Goal: Communication & Community: Answer question/provide support

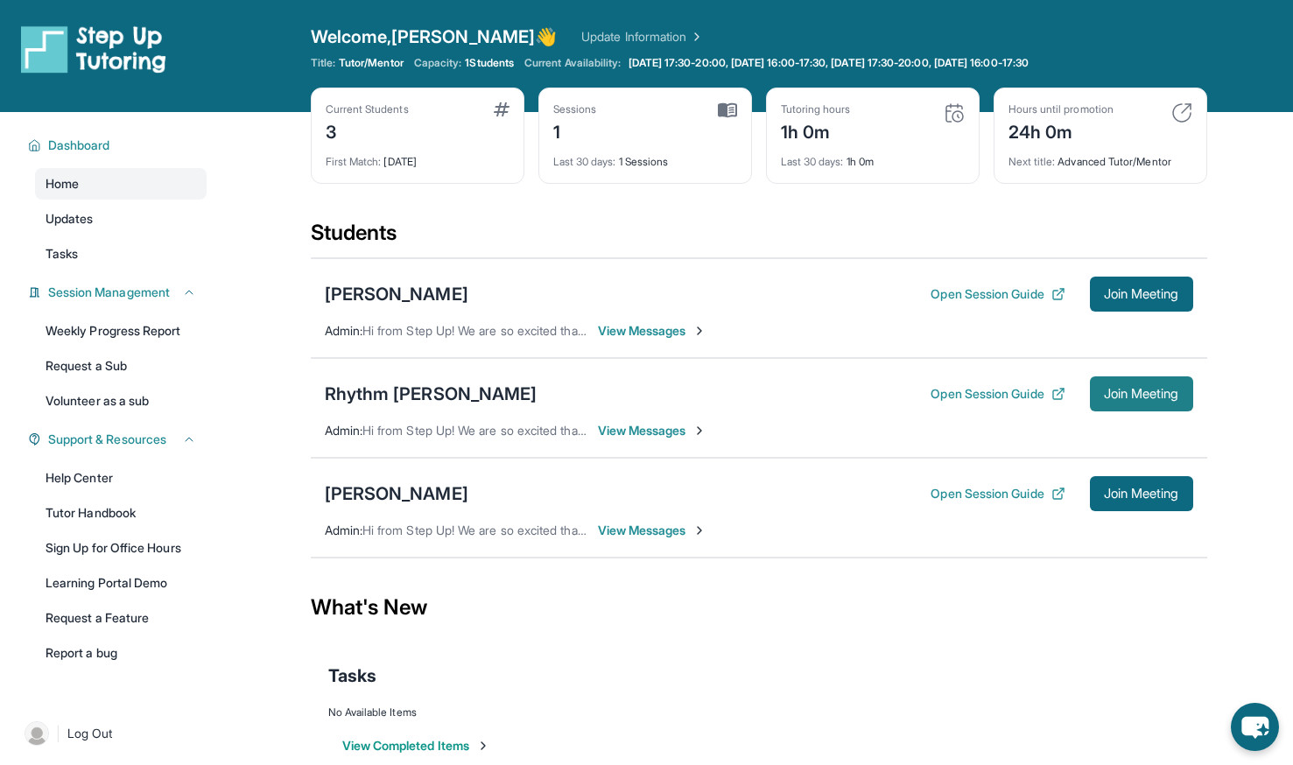
click at [1121, 405] on button "Join Meeting" at bounding box center [1141, 393] width 103 height 35
click at [1133, 394] on span "Join Meeting" at bounding box center [1141, 394] width 75 height 11
click at [670, 428] on span "View Messages" at bounding box center [652, 431] width 109 height 18
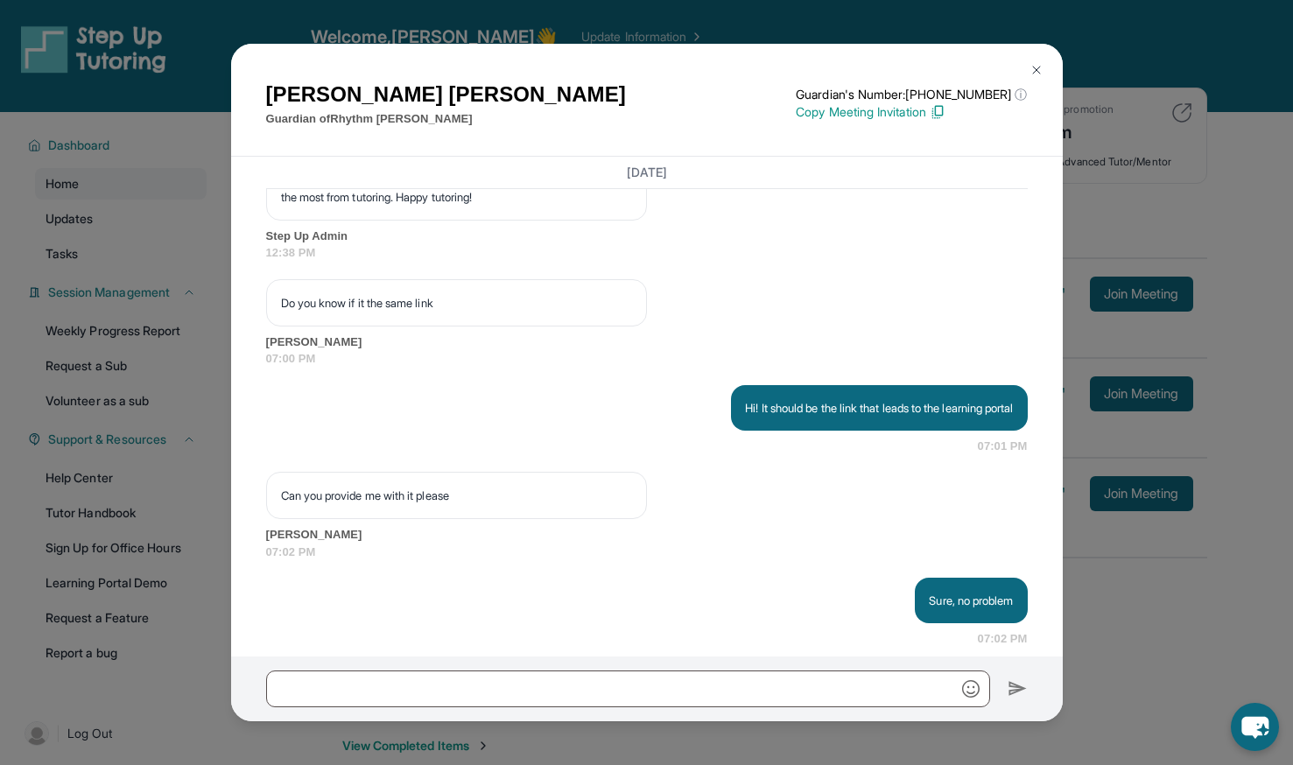
scroll to position [2636, 0]
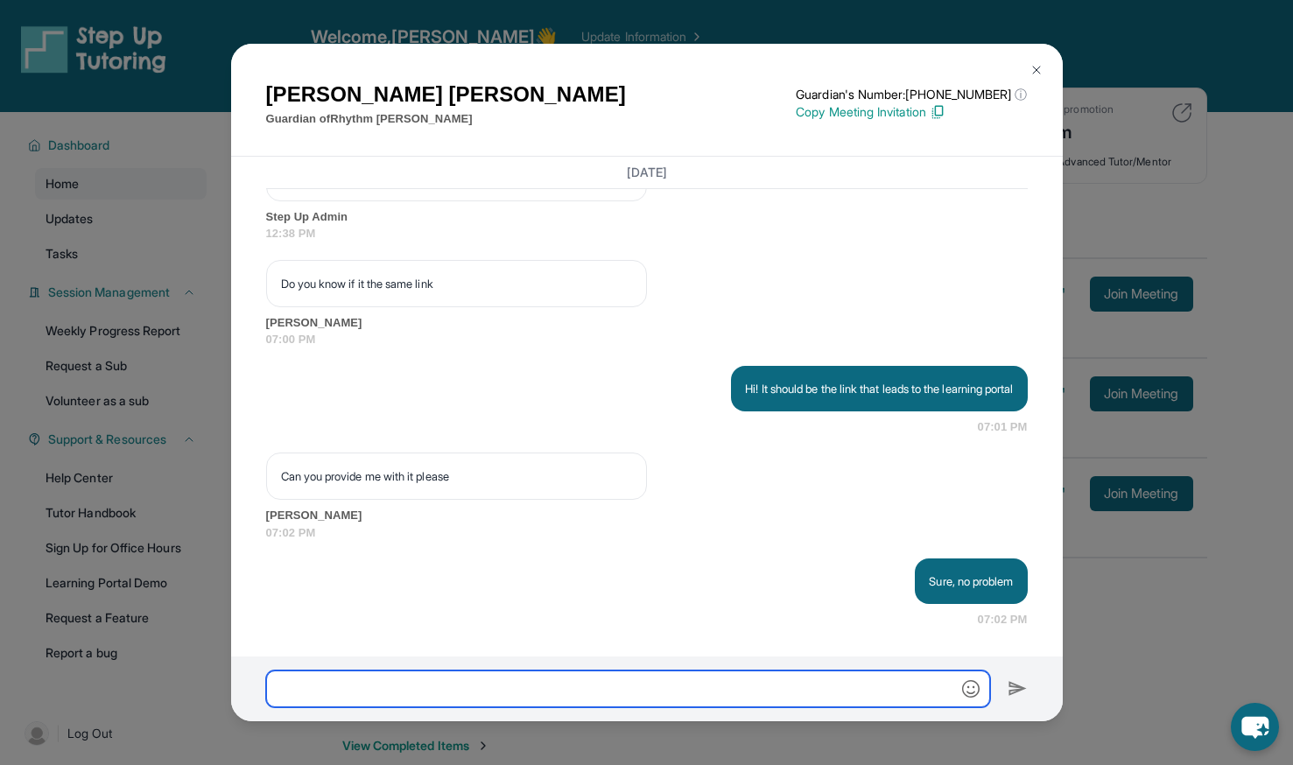
click at [369, 695] on input "text" at bounding box center [628, 688] width 724 height 37
paste input "**********"
type input "**********"
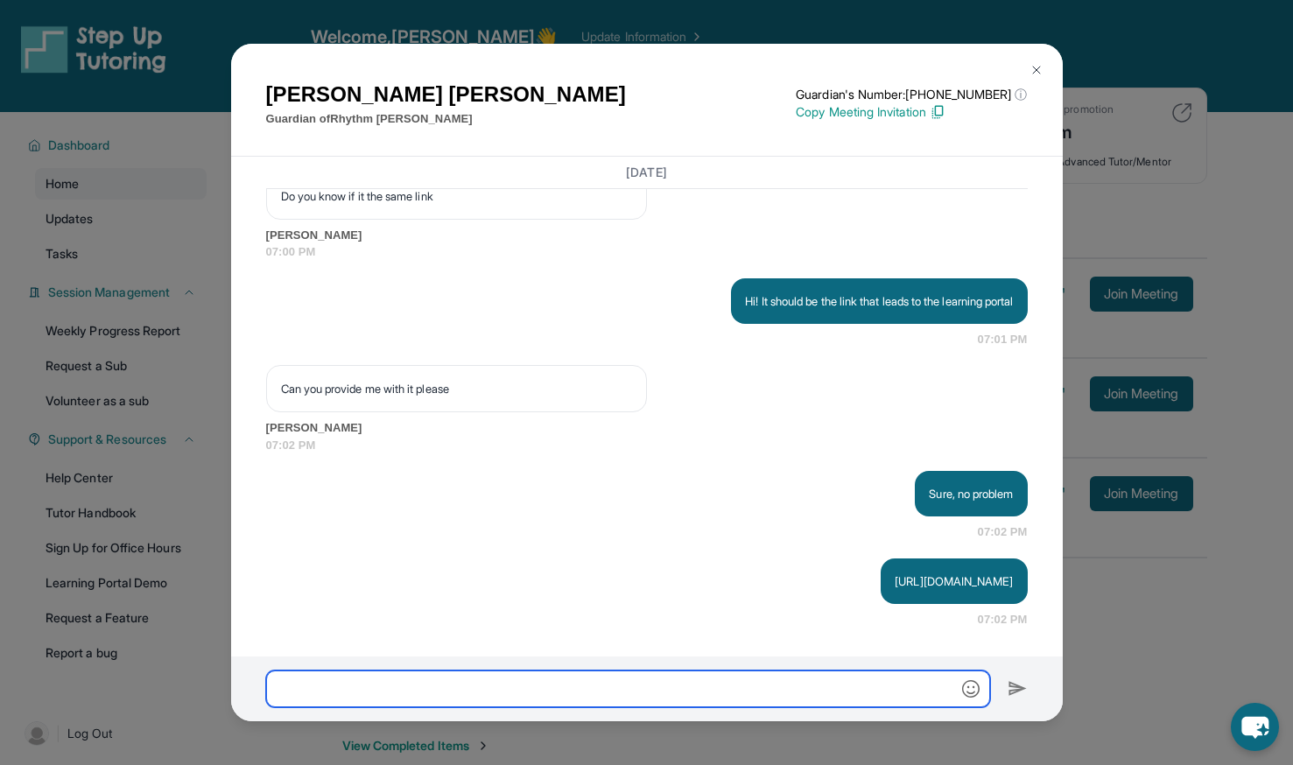
scroll to position [2741, 0]
type input "**********"
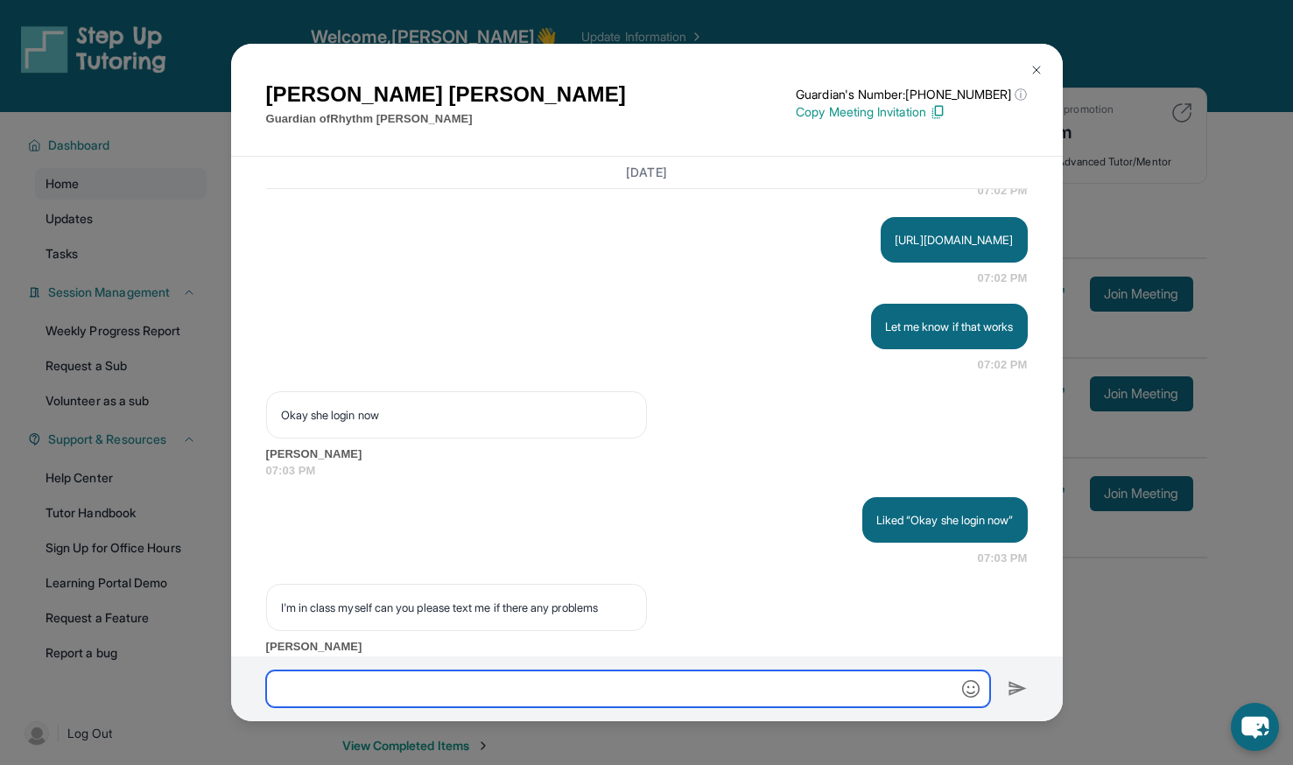
scroll to position [3145, 0]
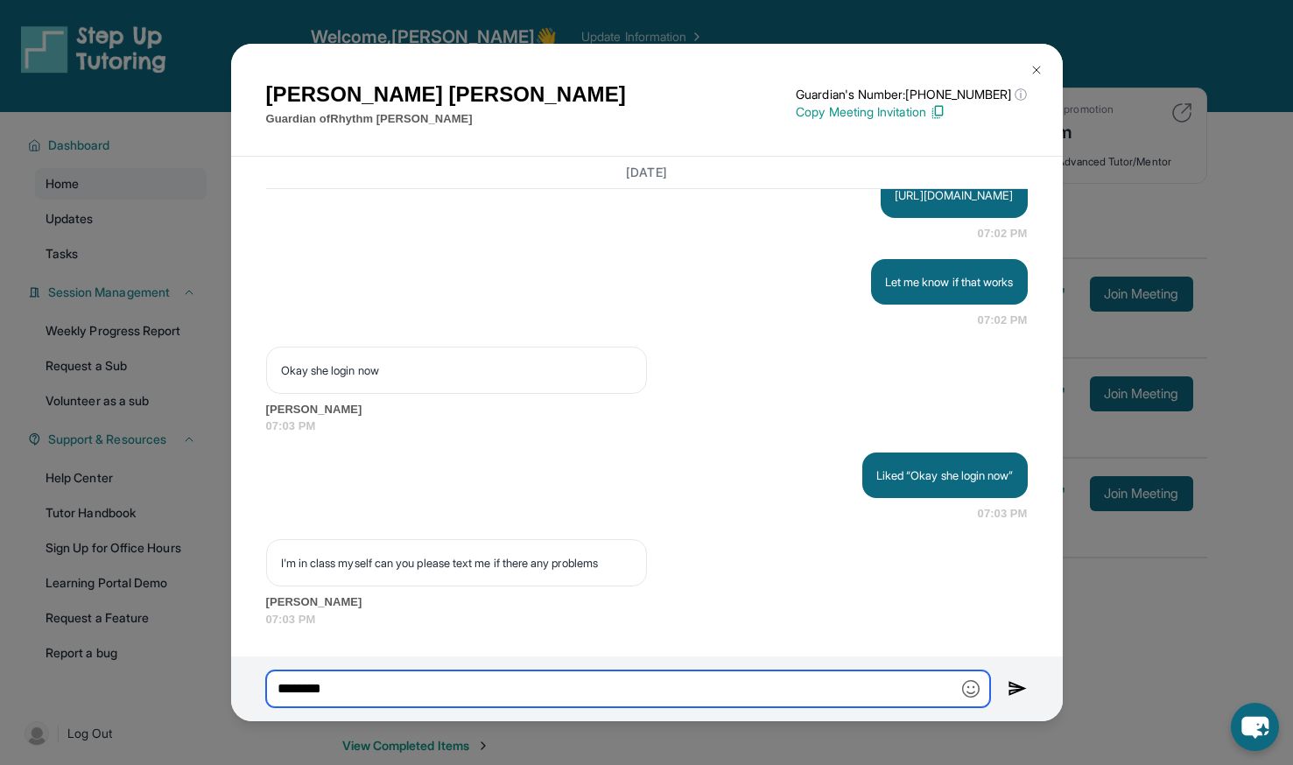
type input "*********"
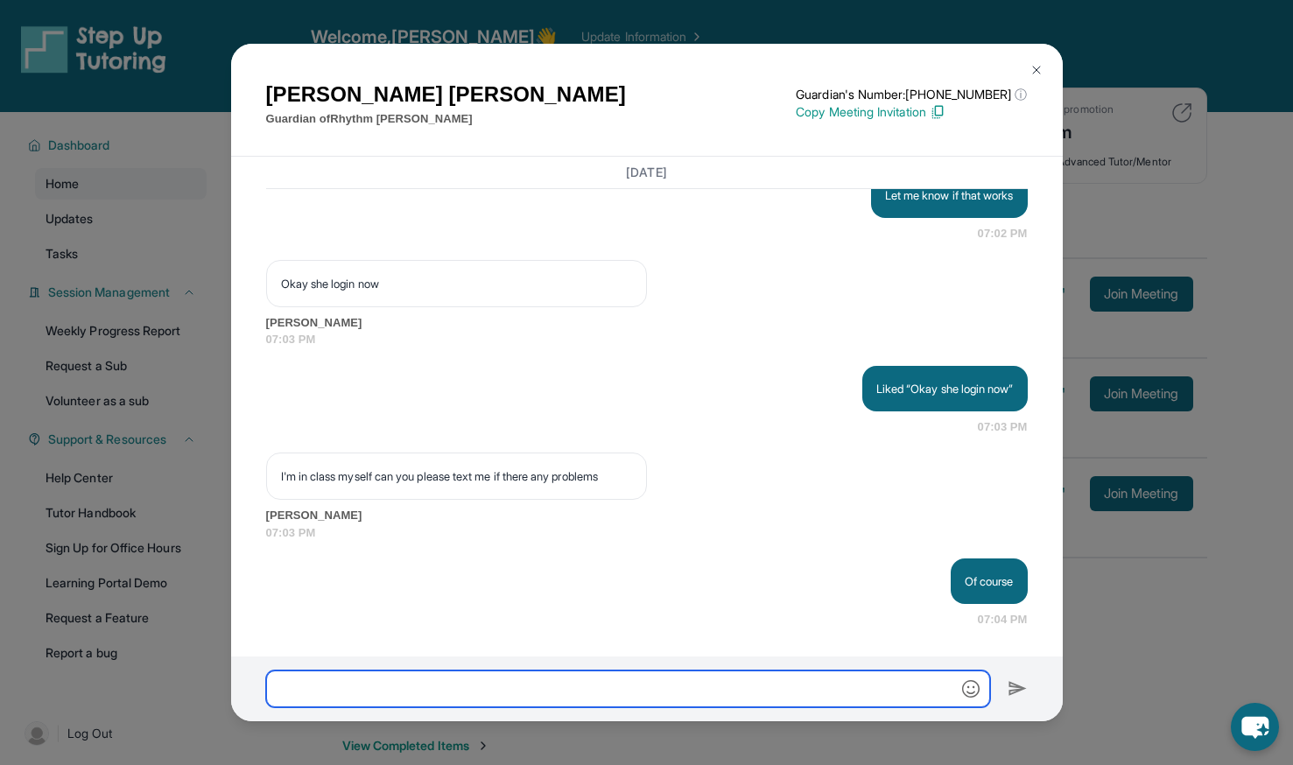
scroll to position [3231, 0]
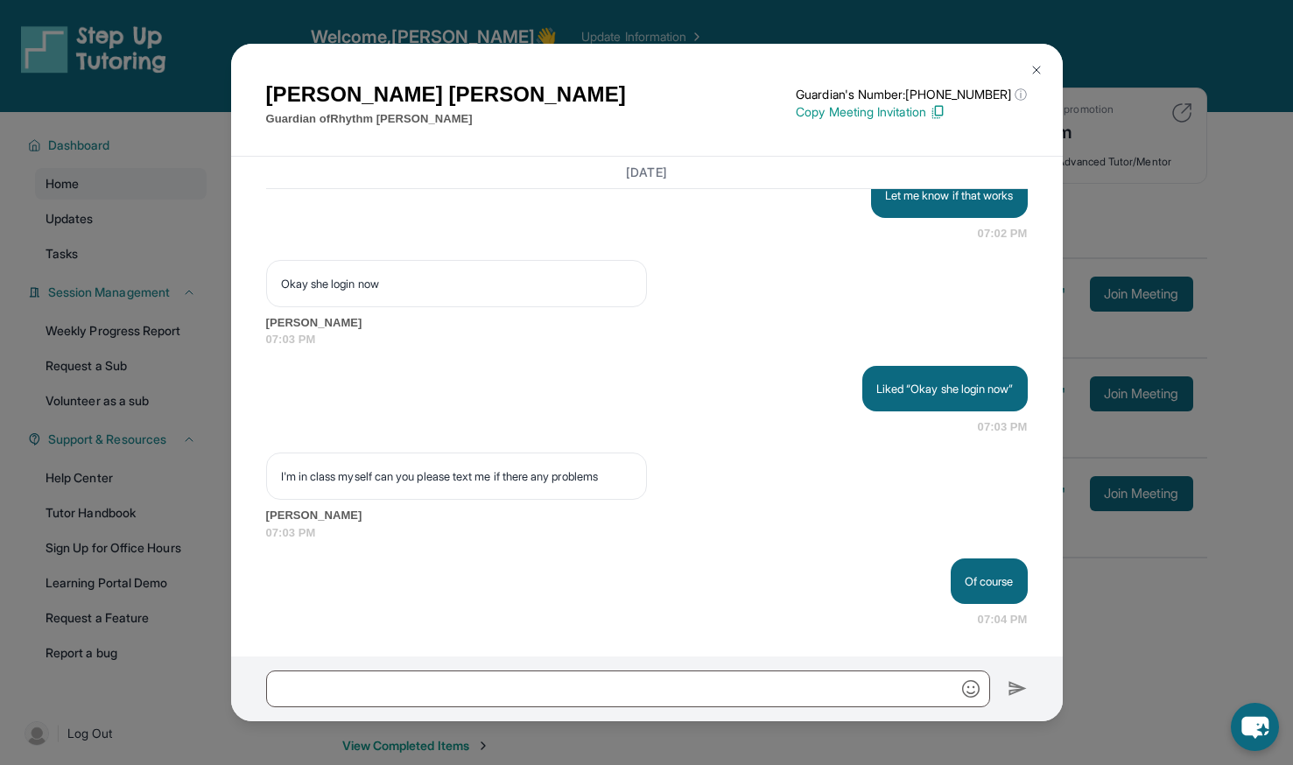
click at [1027, 71] on button at bounding box center [1036, 70] width 35 height 35
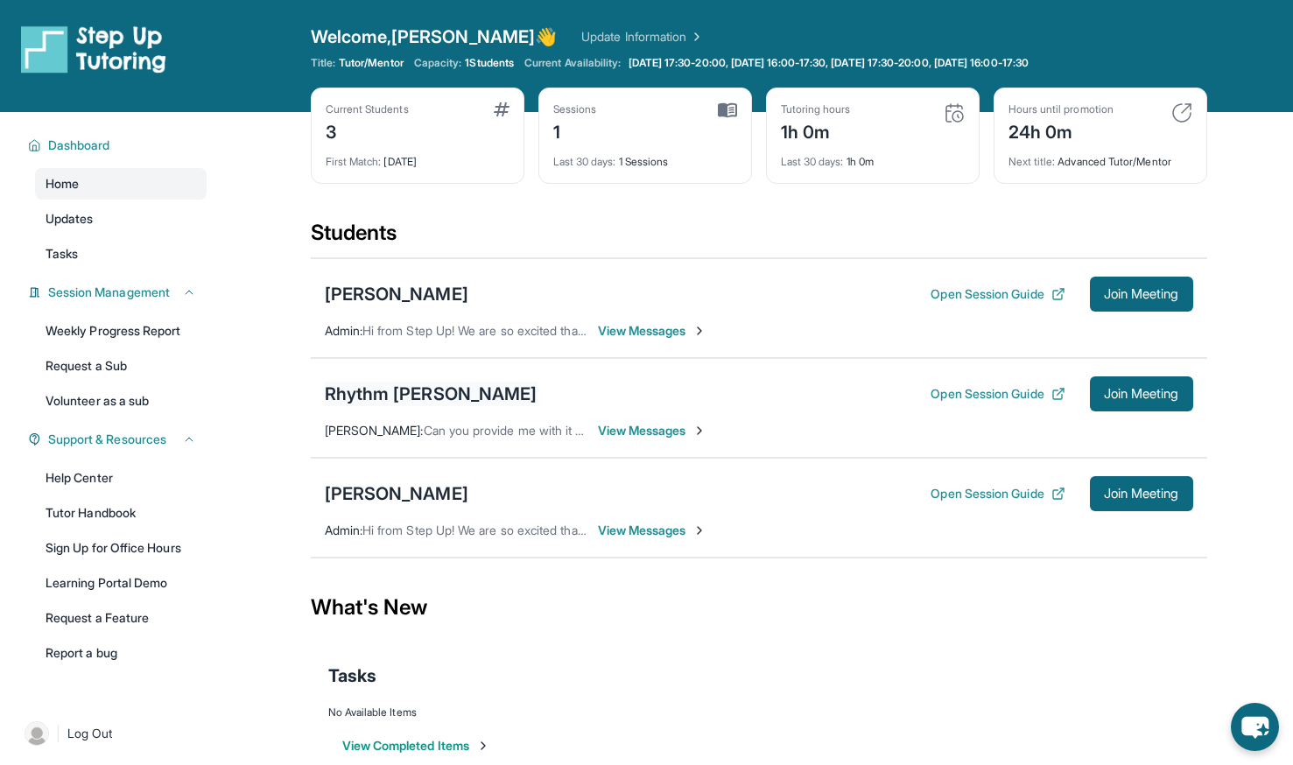
click at [368, 402] on div "Rhythm [PERSON_NAME]" at bounding box center [431, 394] width 213 height 25
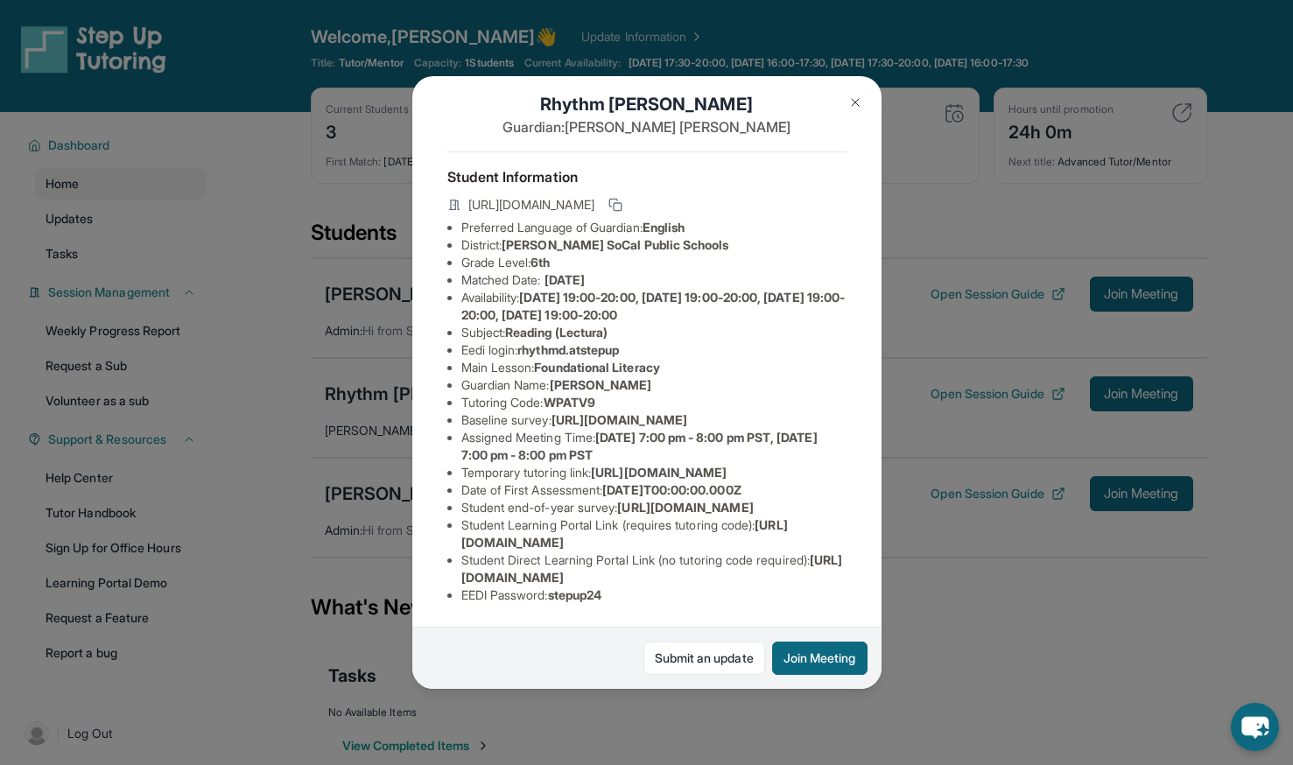
scroll to position [204, 0]
click at [747, 754] on div "Rhythm [PERSON_NAME] Guardian: [PERSON_NAME] Student Information [URL][DOMAIN_N…" at bounding box center [646, 382] width 1293 height 765
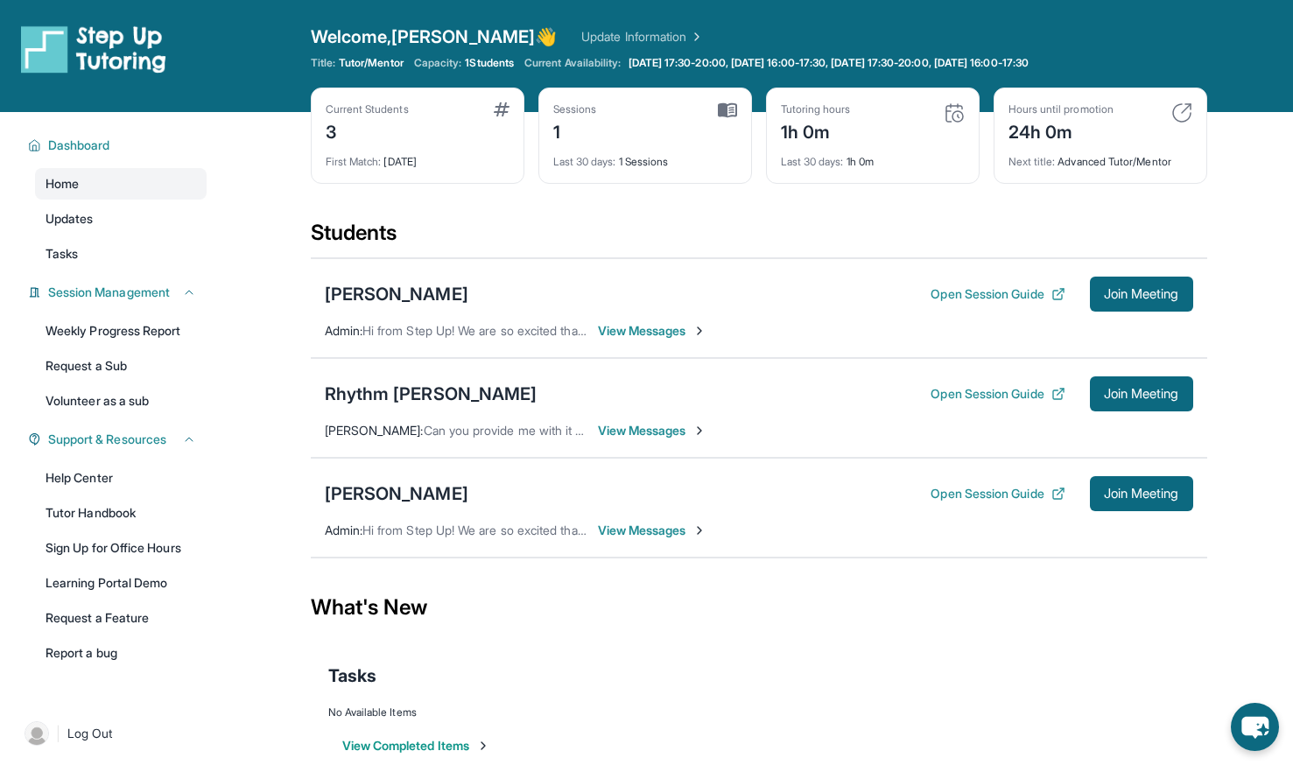
click at [624, 428] on span "View Messages" at bounding box center [652, 431] width 109 height 18
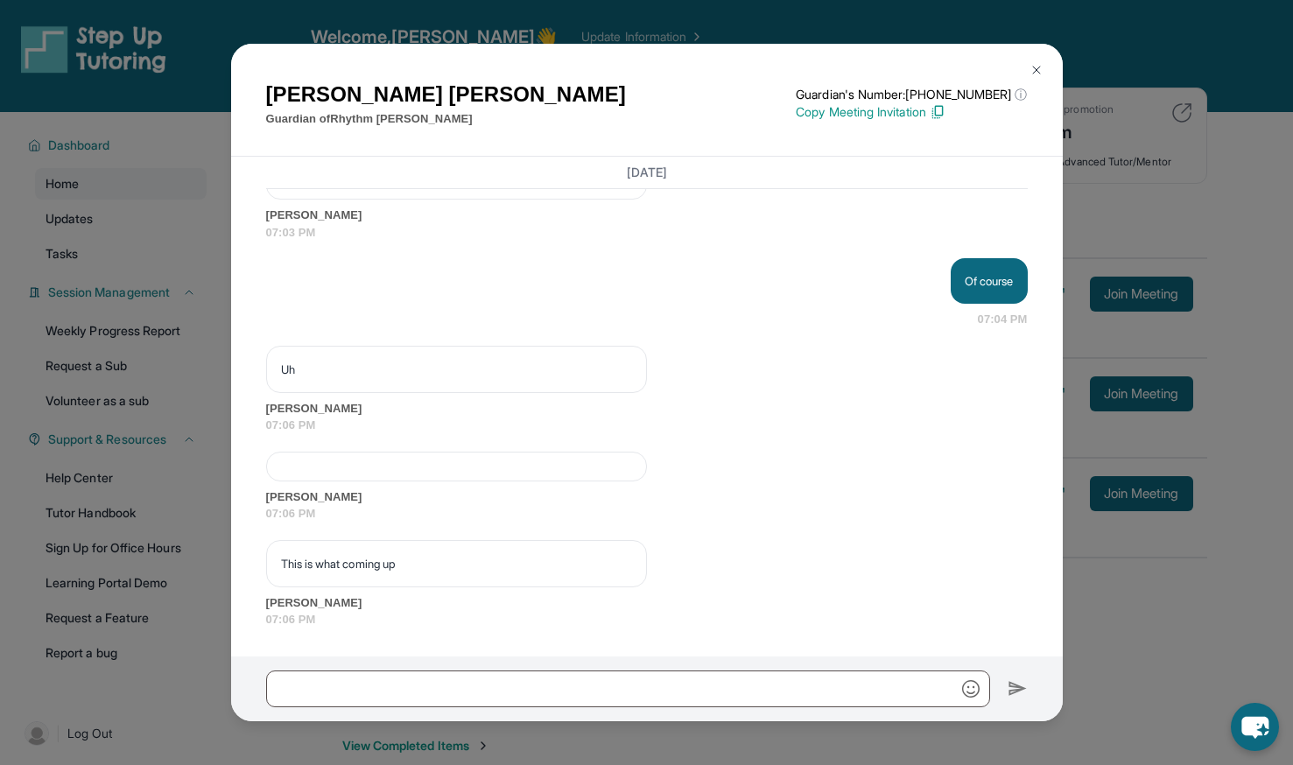
scroll to position [3531, 0]
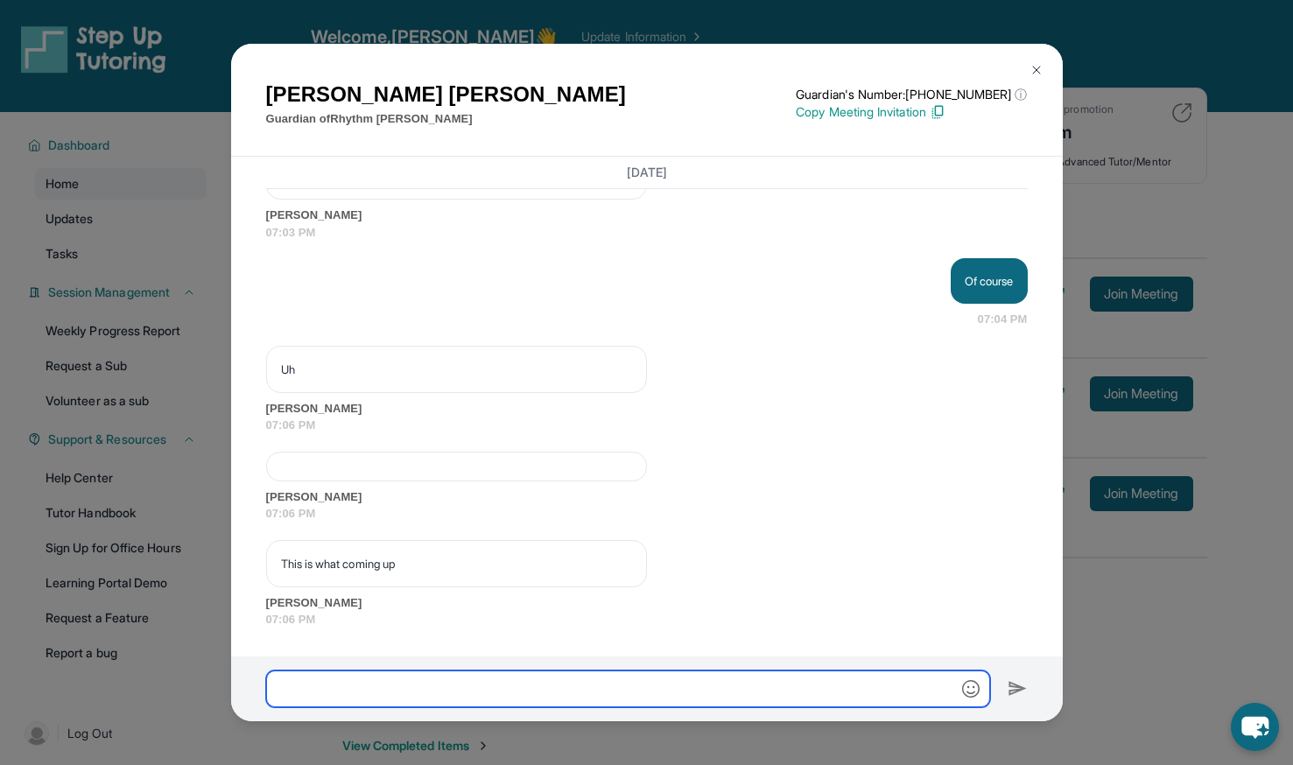
click at [412, 694] on input "text" at bounding box center [628, 688] width 724 height 37
type input "*****"
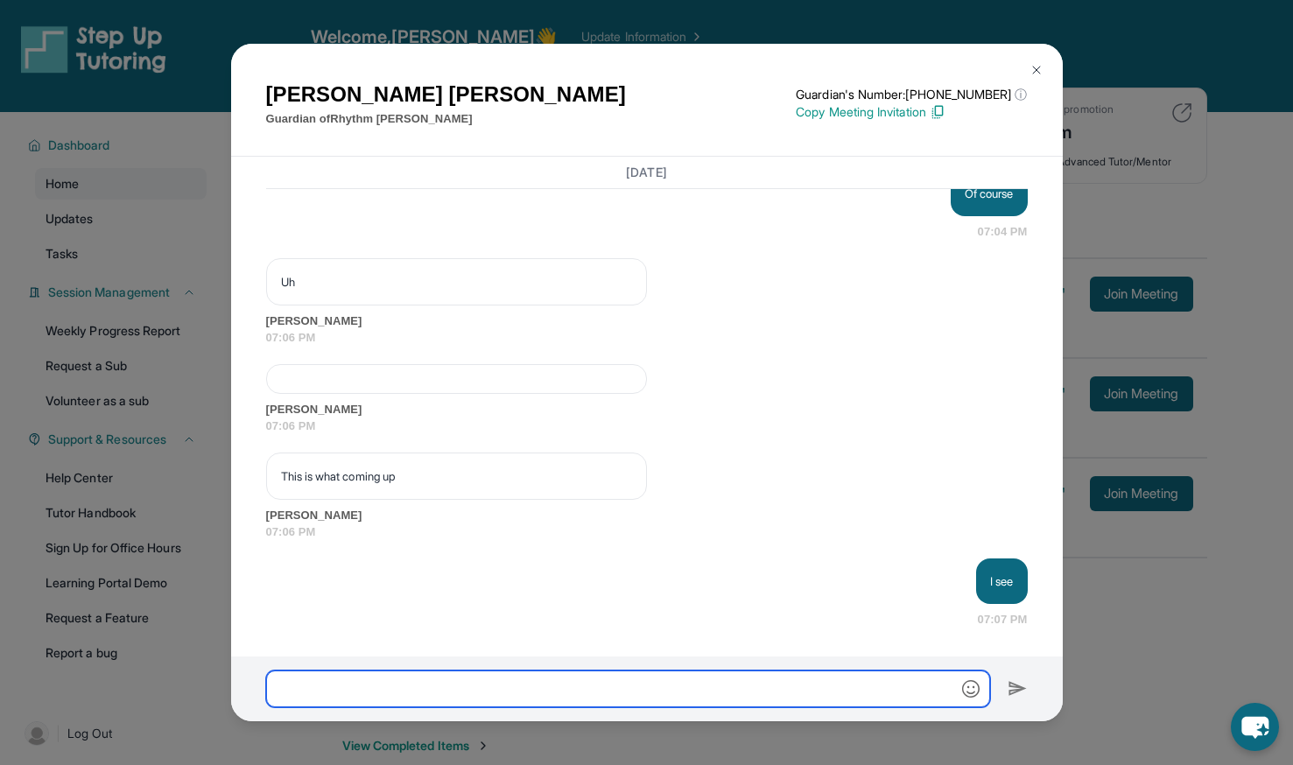
scroll to position [3619, 0]
paste input "**********"
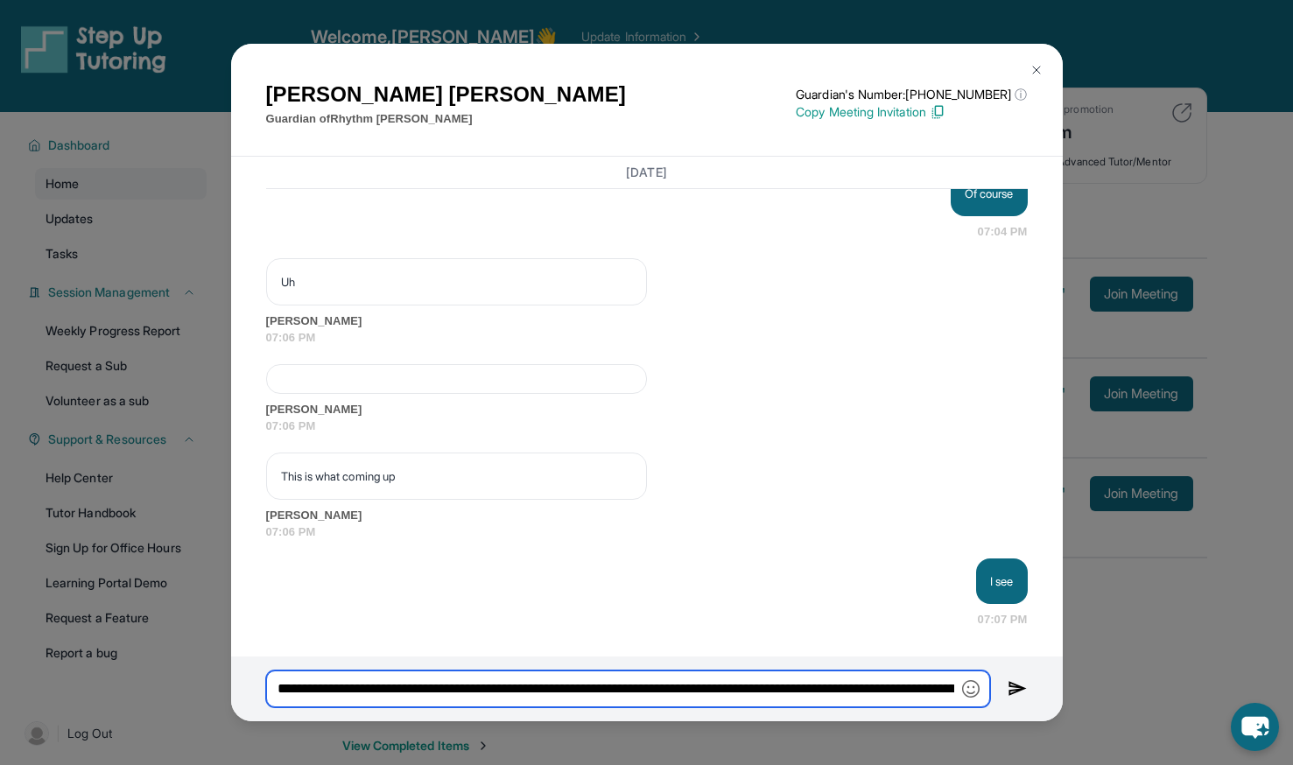
scroll to position [0, 18186]
type input "**********"
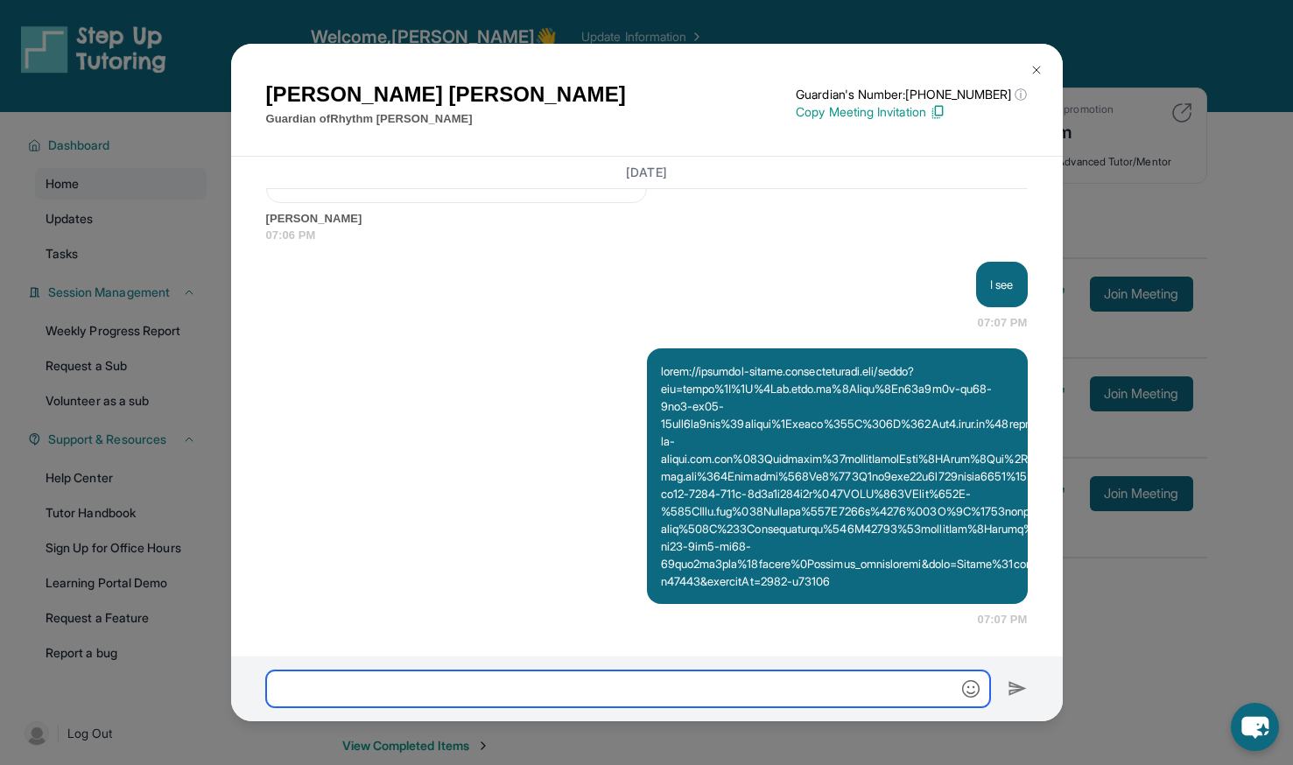
scroll to position [3946, 0]
type input "*"
type input "**********"
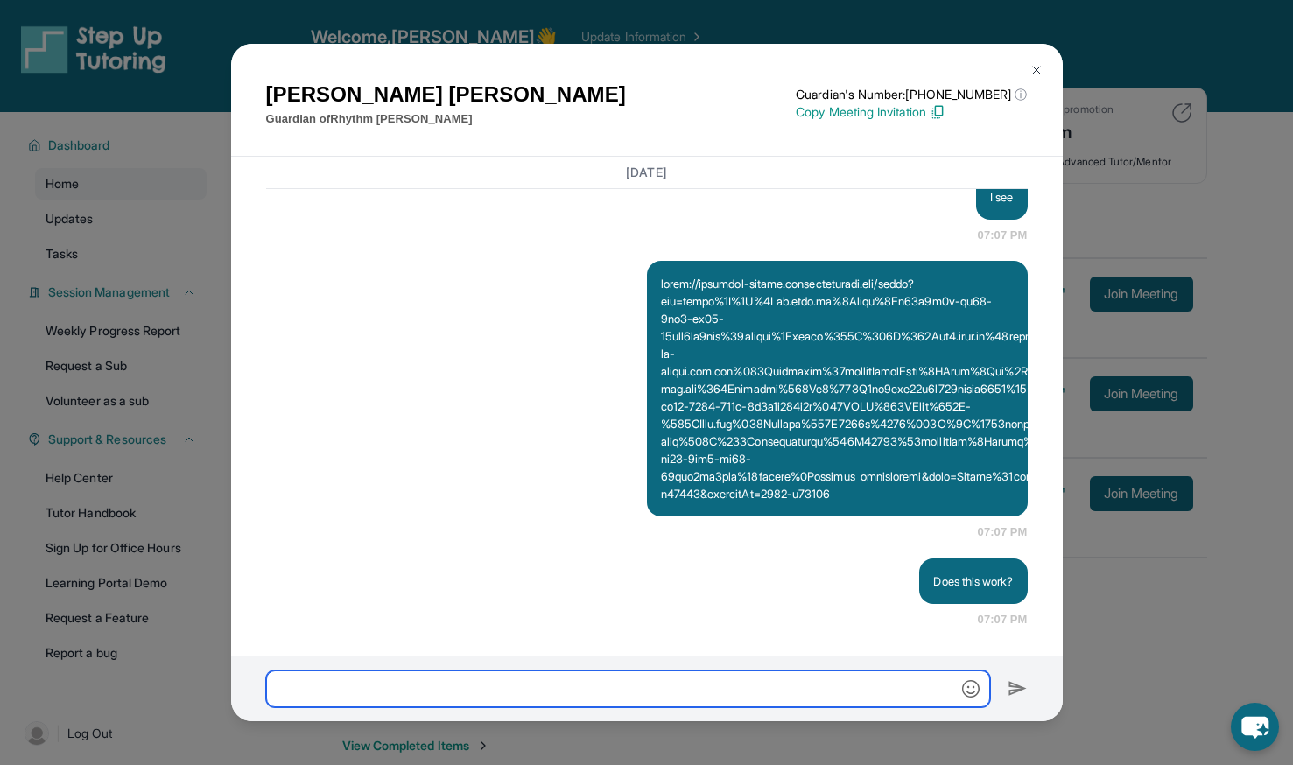
scroll to position [4034, 0]
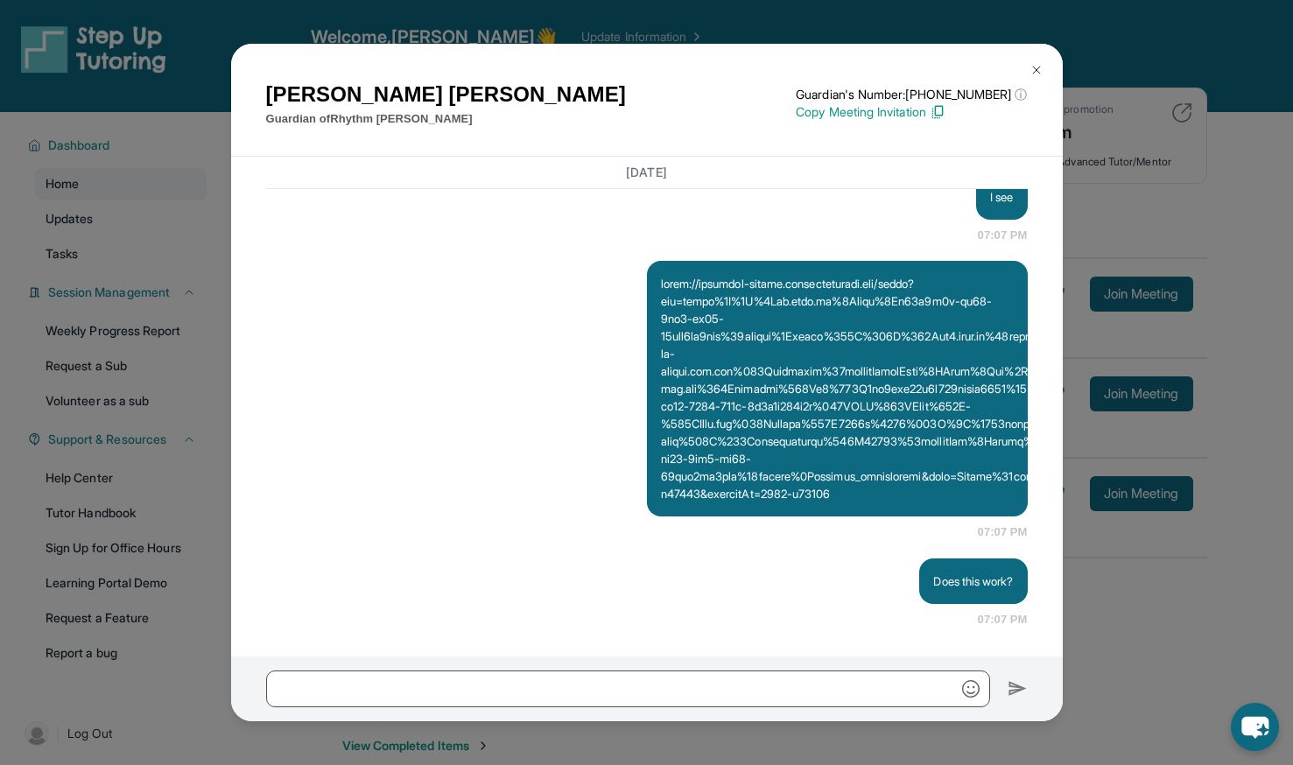
click at [848, 403] on p at bounding box center [837, 389] width 353 height 228
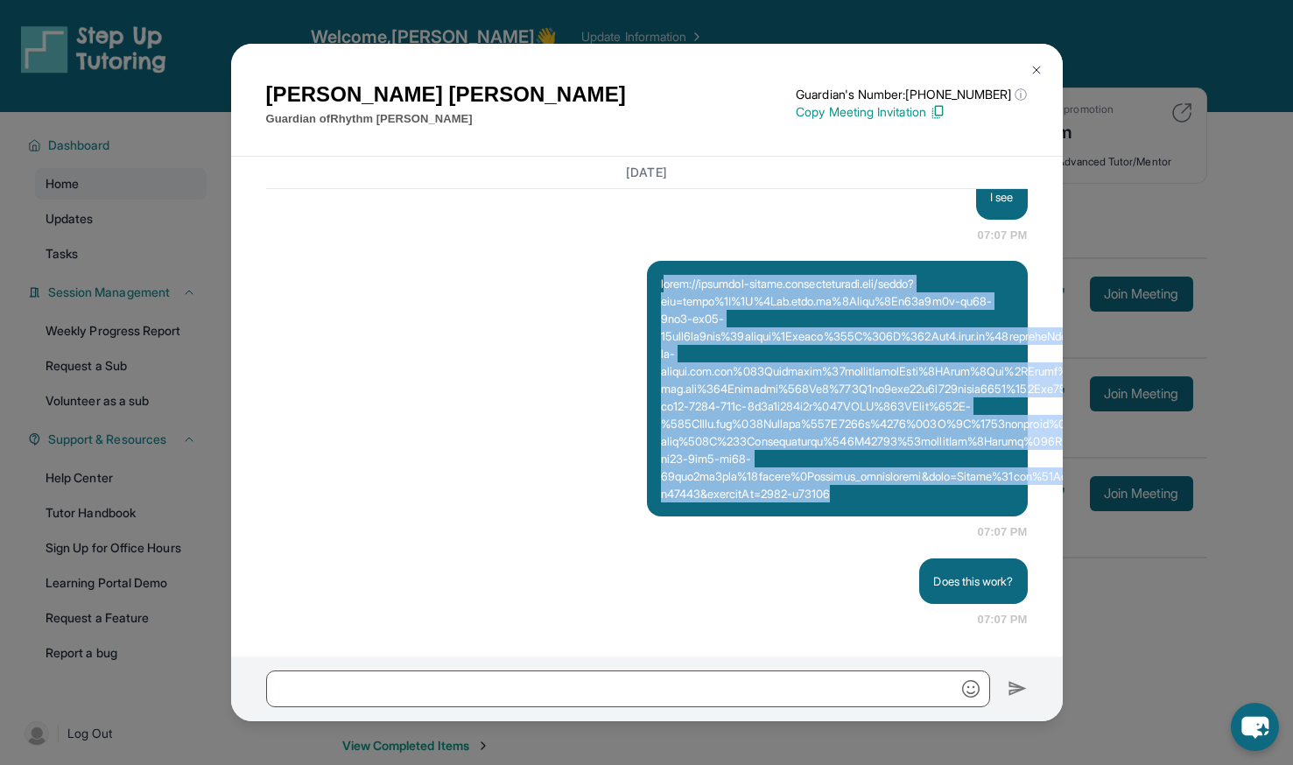
drag, startPoint x: 832, startPoint y: 478, endPoint x: 660, endPoint y: 229, distance: 302.5
drag, startPoint x: 660, startPoint y: 229, endPoint x: 663, endPoint y: 501, distance: 272.2
click at [663, 501] on div at bounding box center [837, 389] width 381 height 256
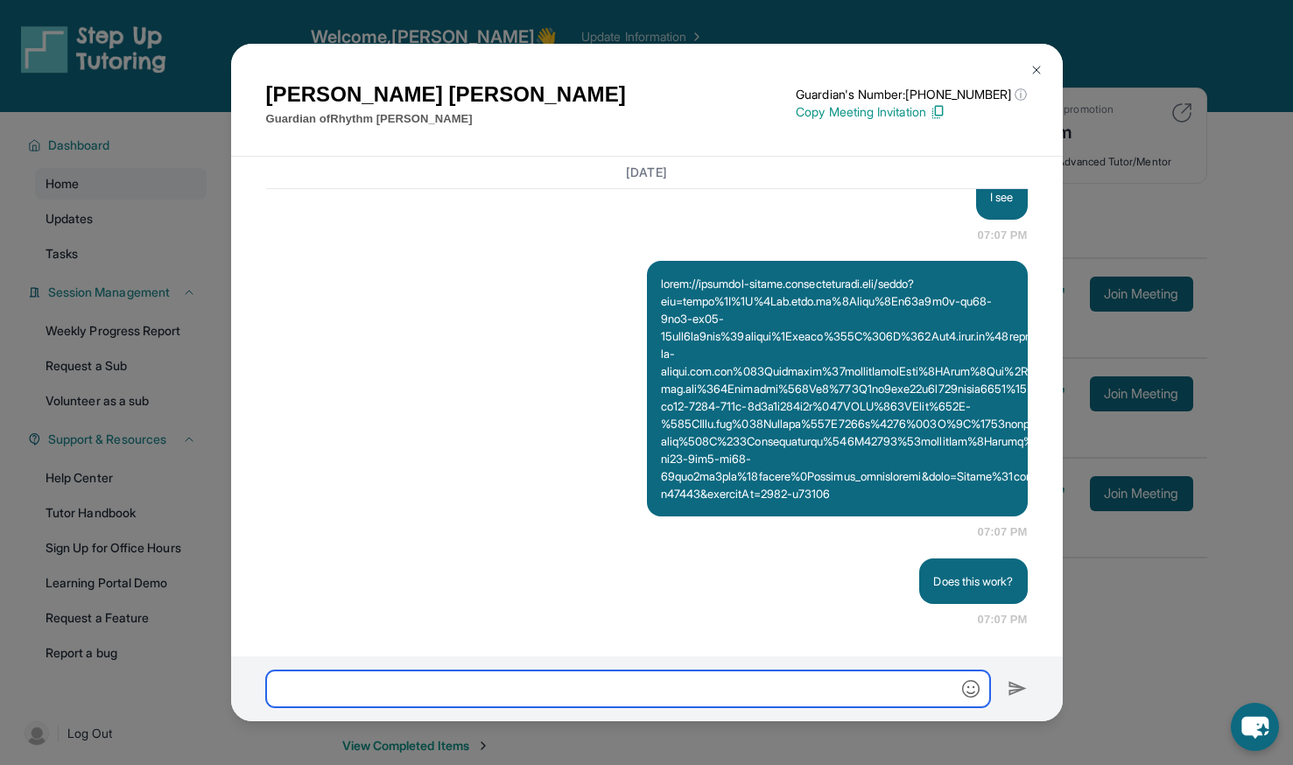
click at [564, 683] on input "text" at bounding box center [628, 688] width 724 height 37
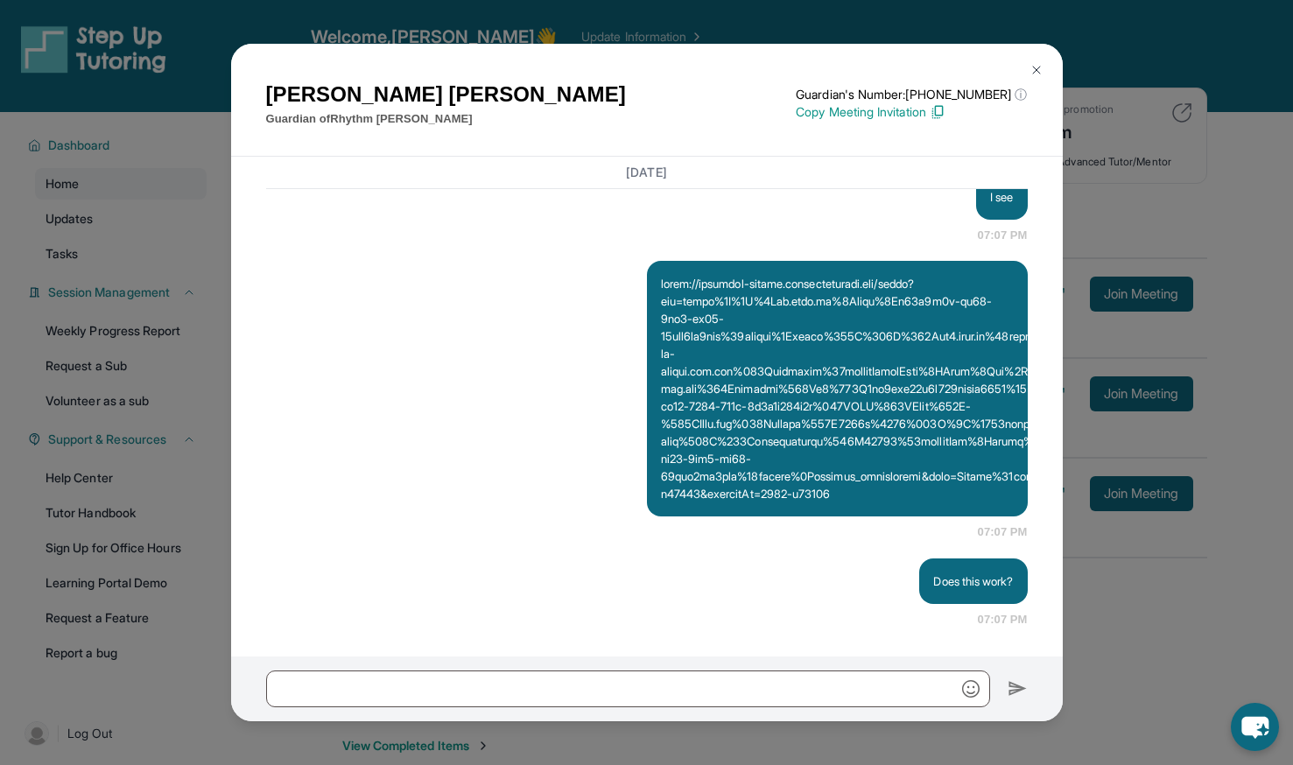
click at [1034, 74] on img at bounding box center [1036, 70] width 14 height 14
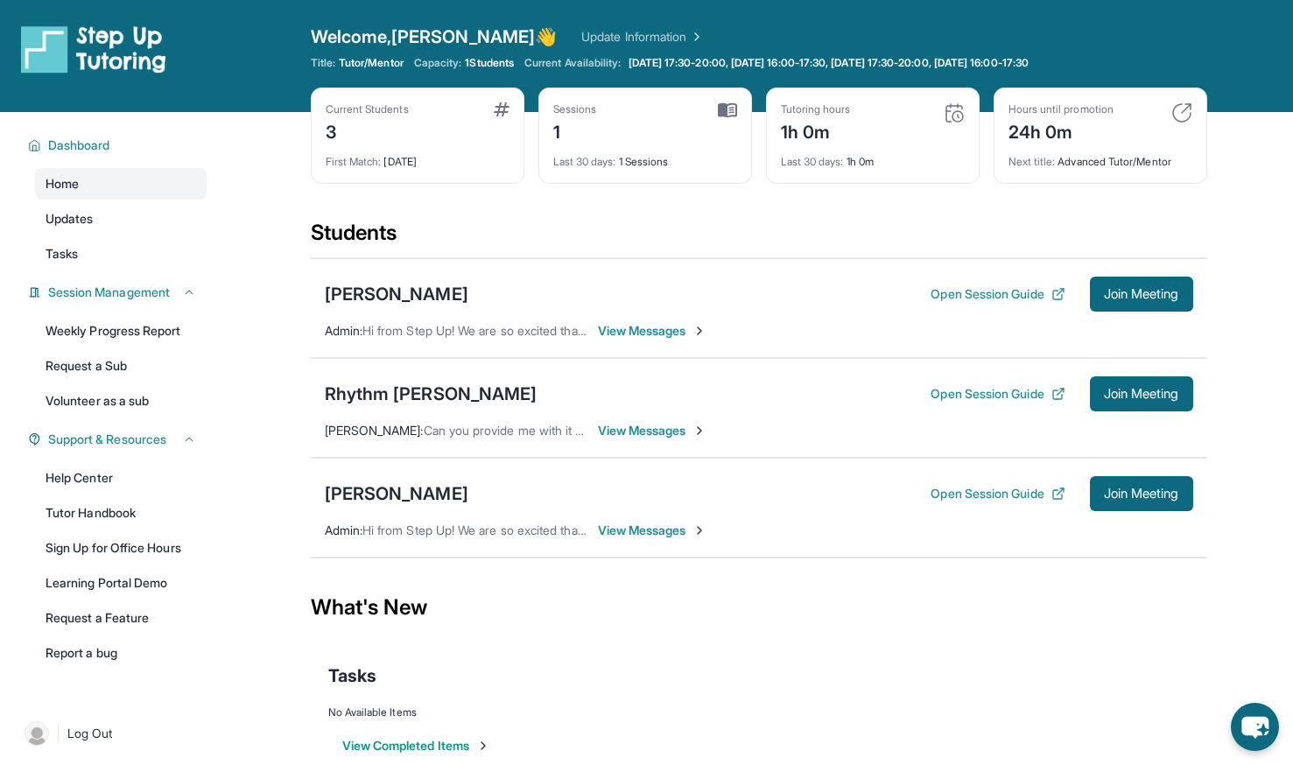
click at [661, 432] on span "View Messages" at bounding box center [652, 431] width 109 height 18
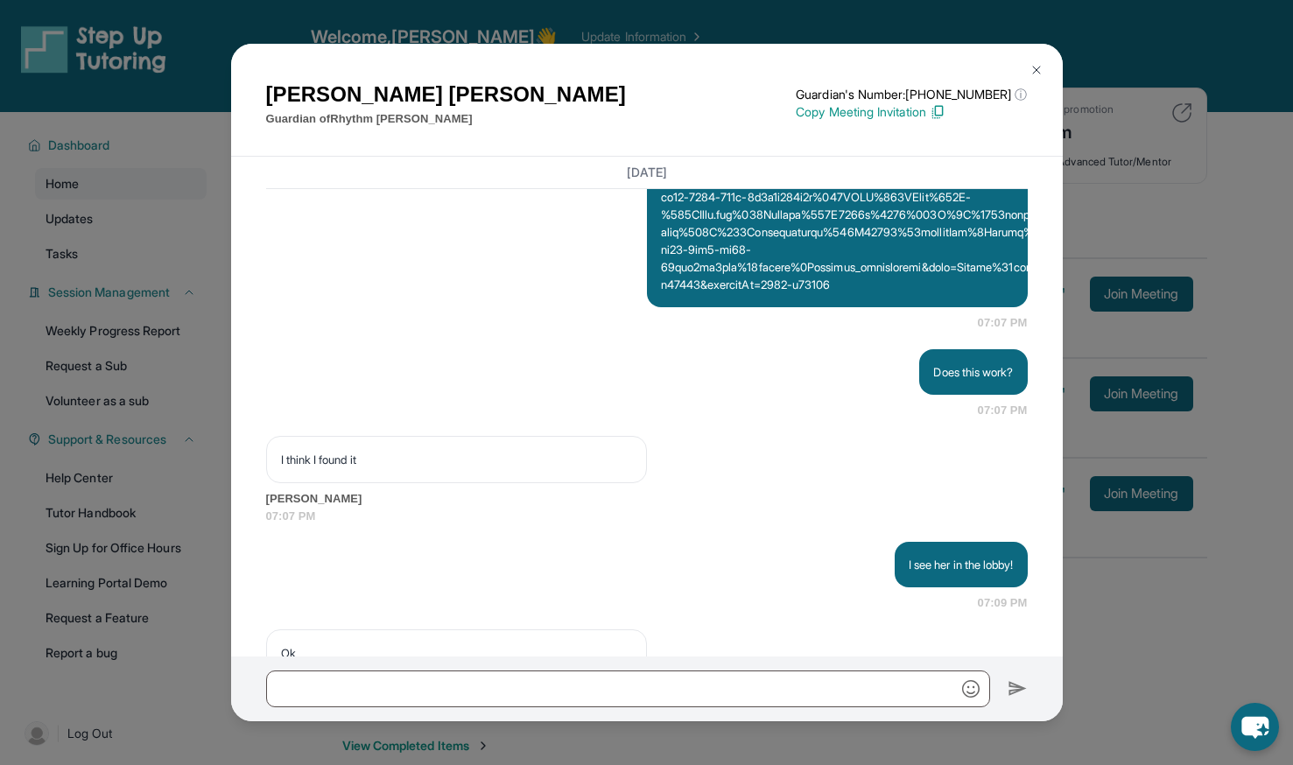
scroll to position [4332, 0]
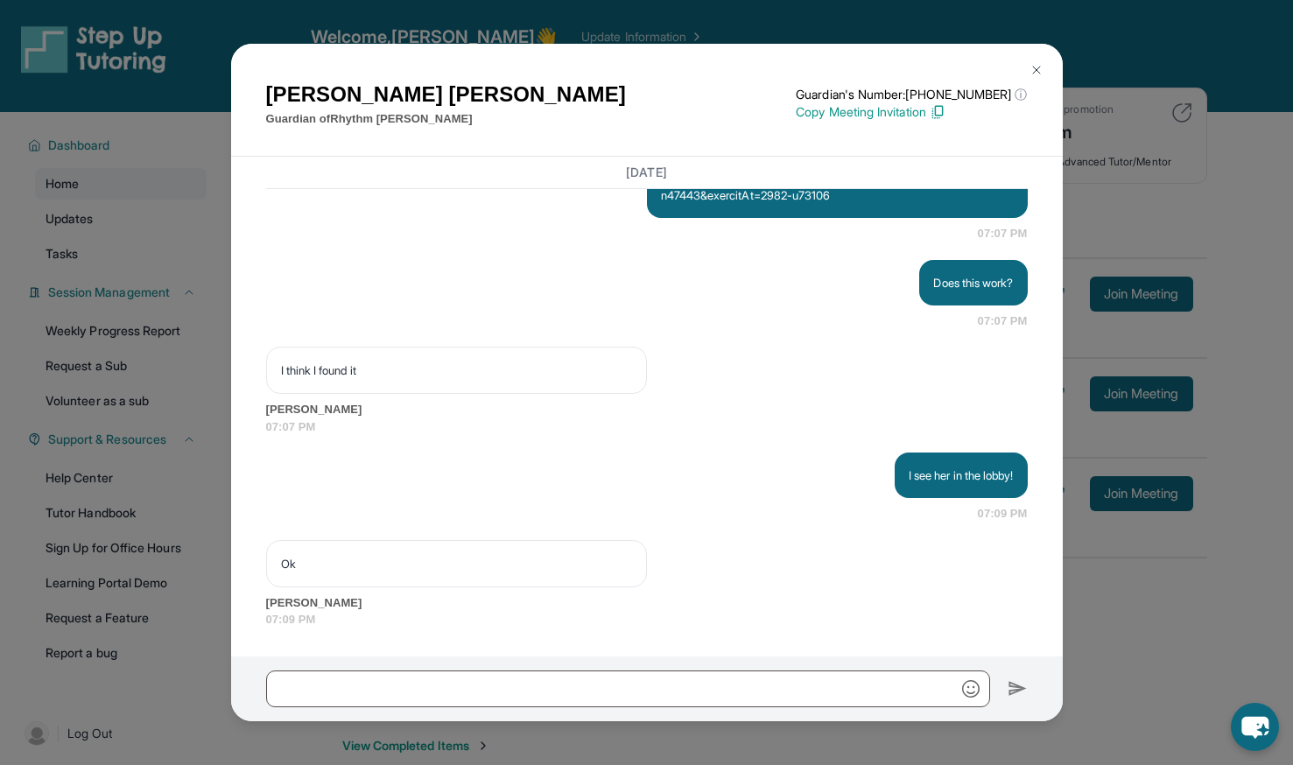
click at [1029, 78] on button at bounding box center [1036, 70] width 35 height 35
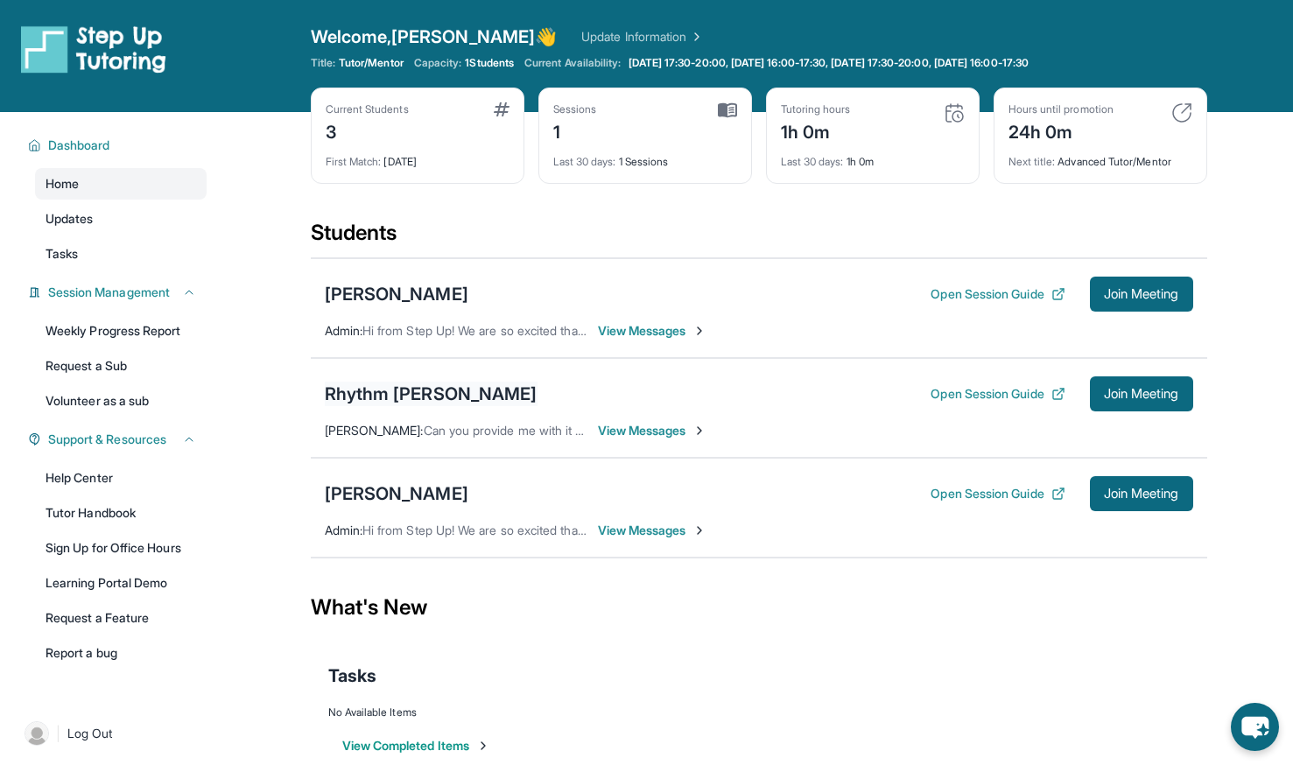
click at [417, 395] on div "Rhythm [PERSON_NAME]" at bounding box center [431, 394] width 213 height 25
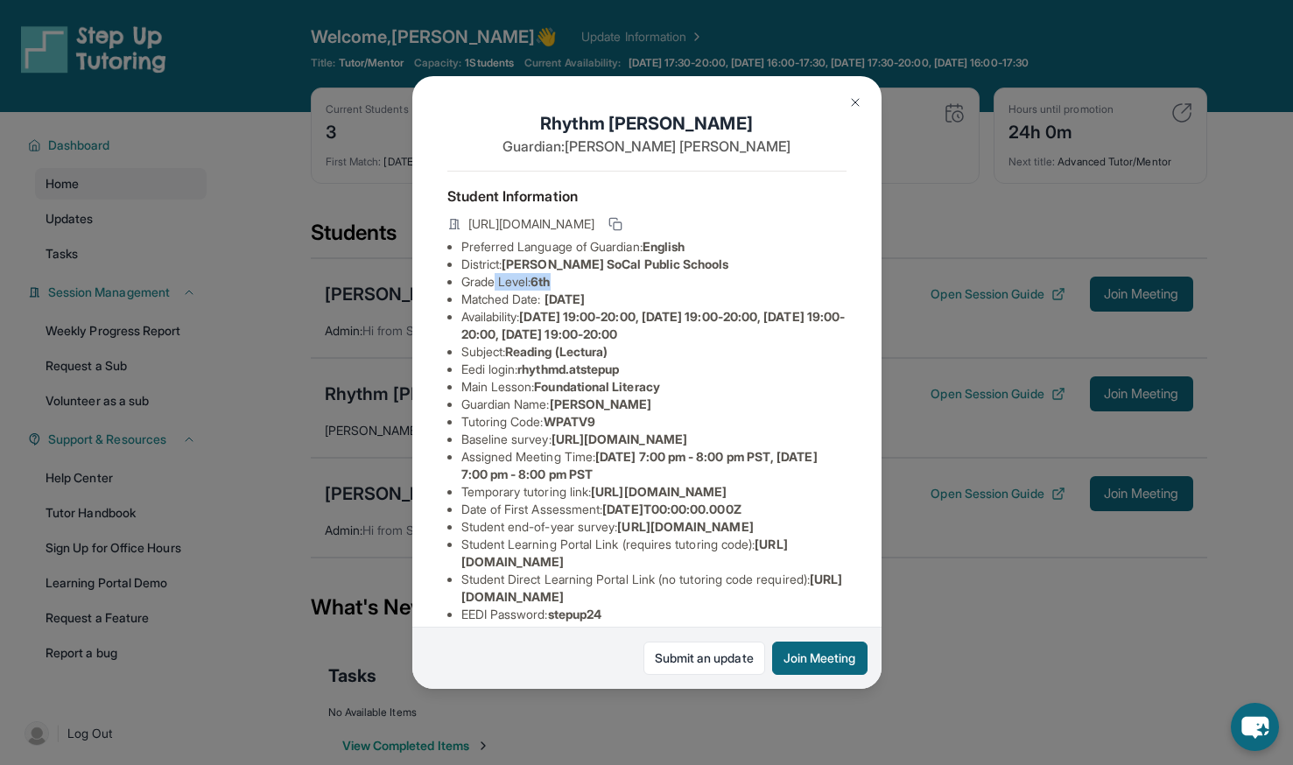
drag, startPoint x: 568, startPoint y: 296, endPoint x: 496, endPoint y: 303, distance: 72.1
click at [496, 291] on li "Grade Level: 6th" at bounding box center [653, 282] width 385 height 18
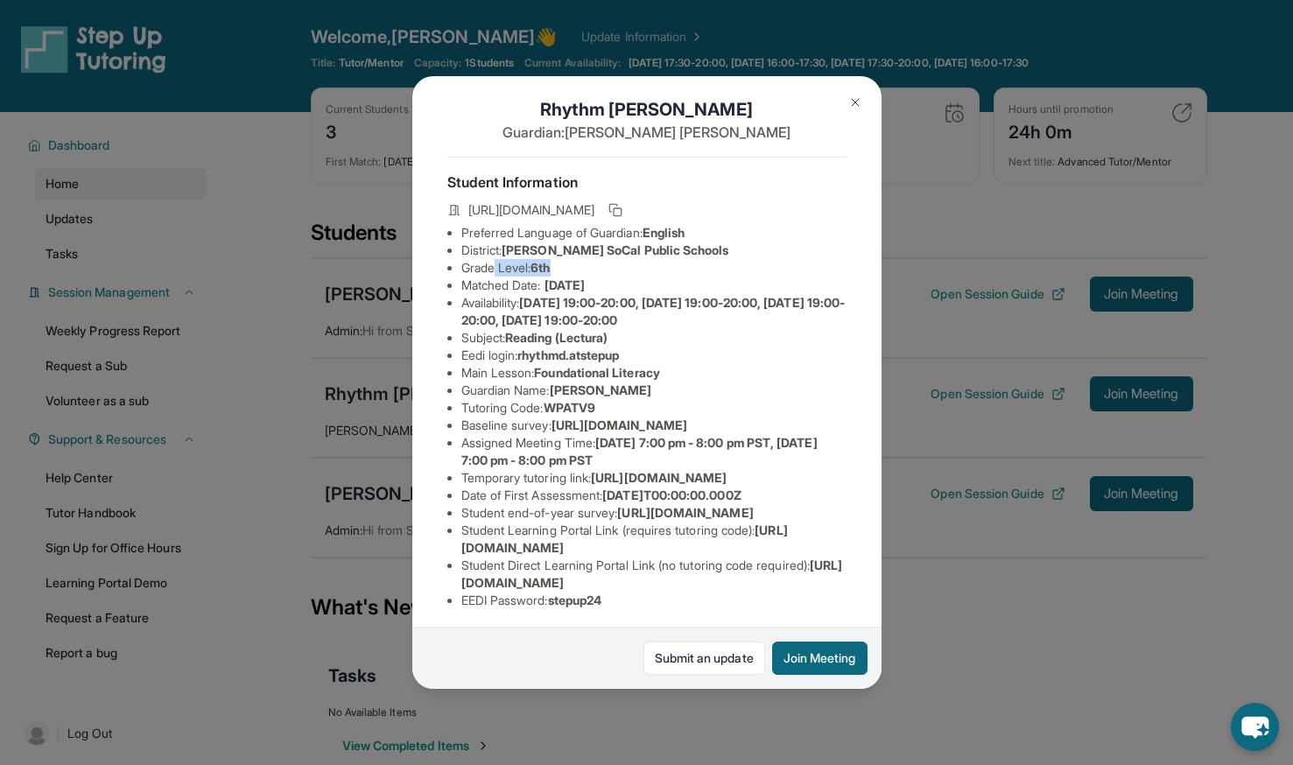
scroll to position [17, 0]
drag, startPoint x: 496, startPoint y: 303, endPoint x: 617, endPoint y: 345, distance: 127.9
click at [607, 342] on span "Reading (Lectura)" at bounding box center [556, 334] width 102 height 15
click at [853, 105] on img at bounding box center [855, 102] width 14 height 14
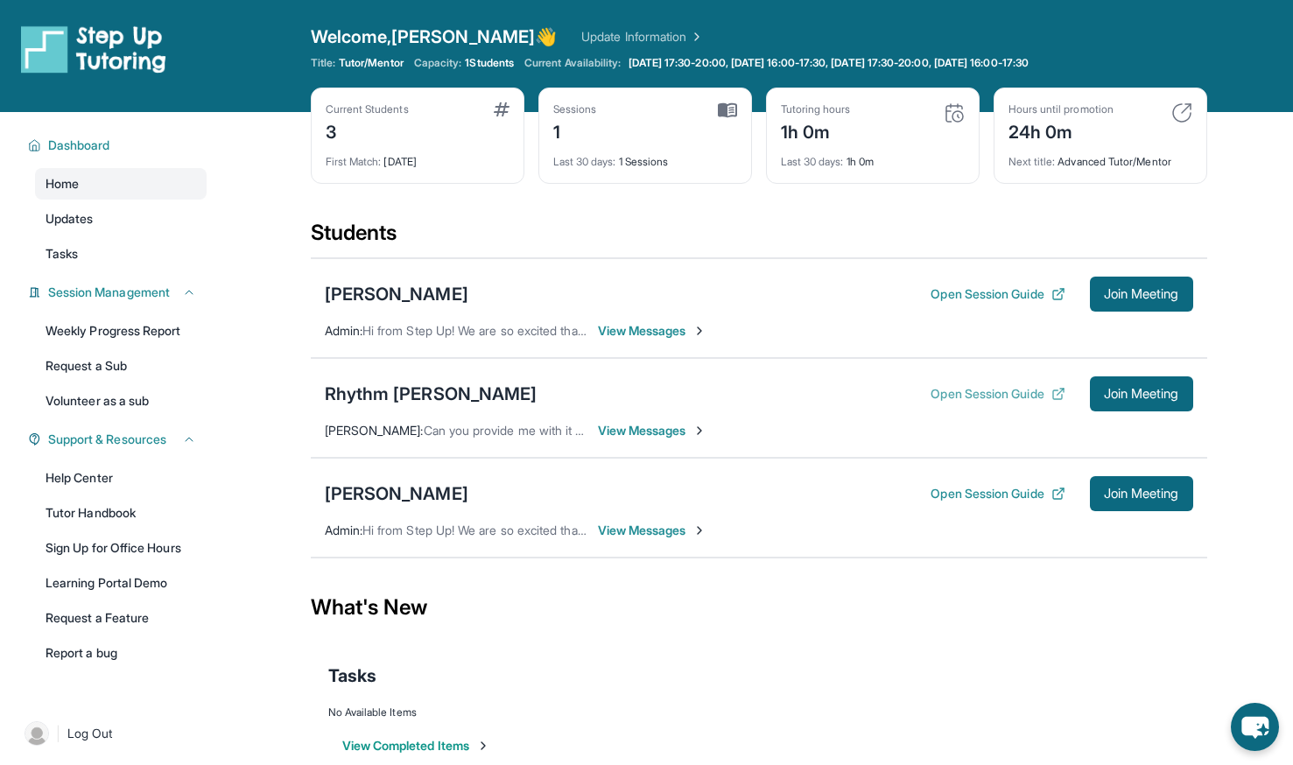
click at [1007, 396] on button "Open Session Guide" at bounding box center [997, 394] width 134 height 18
